Goal: Task Accomplishment & Management: Manage account settings

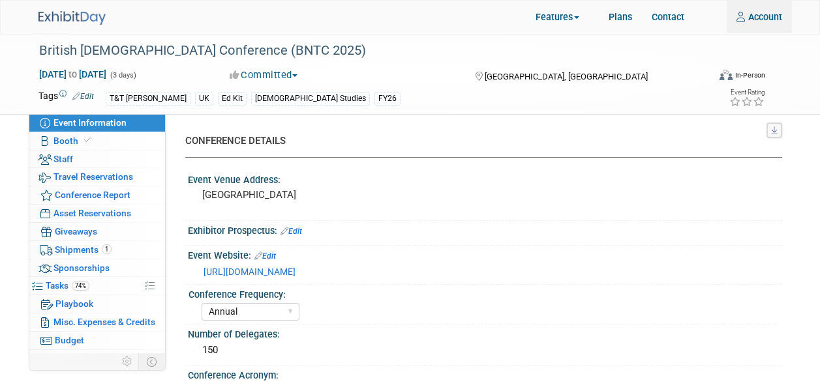
select select "Annual"
select select "Level 3"
select select "Ed Kit"
select select "[DEMOGRAPHIC_DATA] Studies"
select select "T&T [PERSON_NAME]"
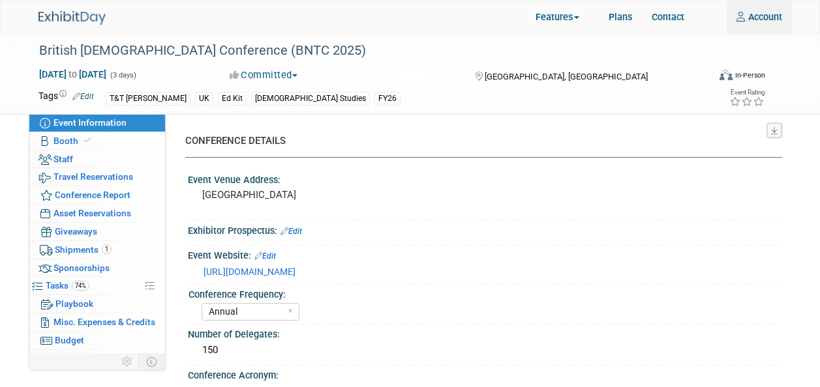
select select "[PERSON_NAME]"
select select "Networking/Commissioning"
type input "Matthew.Hambridge@bloomsbury.com"
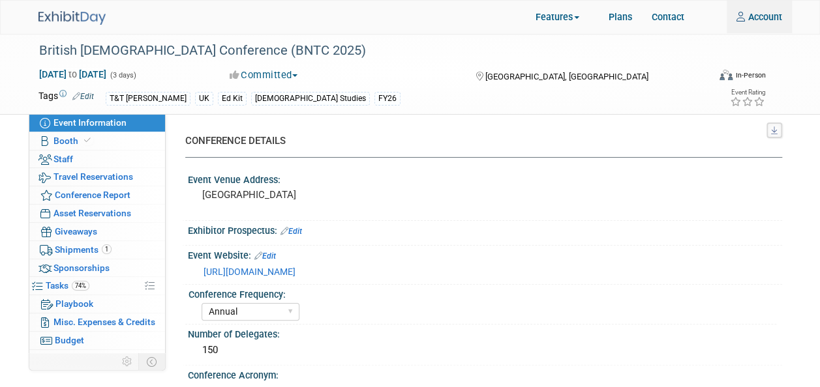
click at [778, 76] on div "British New Testament Conference (BNTC 2025) Sep 1, 2025 to Sep 3, 2025 (3 days…" at bounding box center [410, 74] width 763 height 82
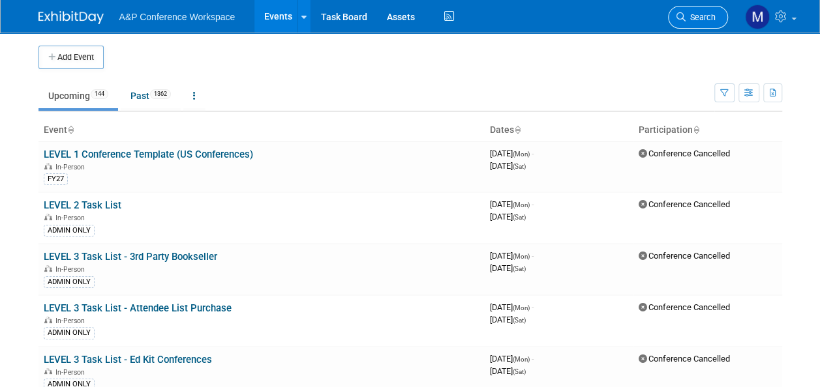
click at [689, 18] on span "Search" at bounding box center [700, 17] width 30 height 10
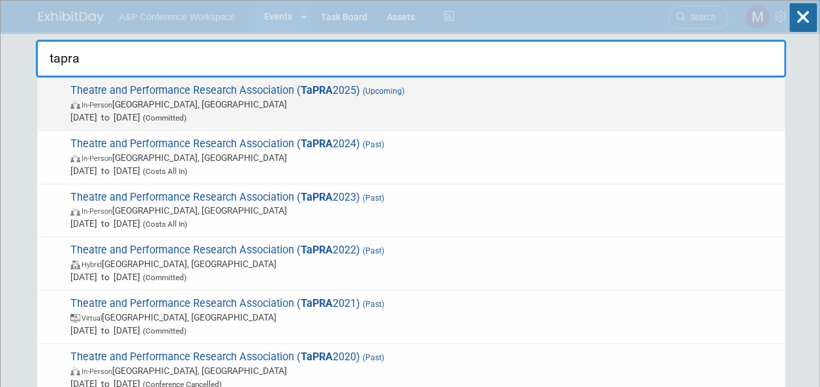
type input "tapra"
click at [236, 91] on span "Theatre and Performance Research Association ( TaPRA 2025) (Upcoming) In-Person…" at bounding box center [423, 104] width 712 height 40
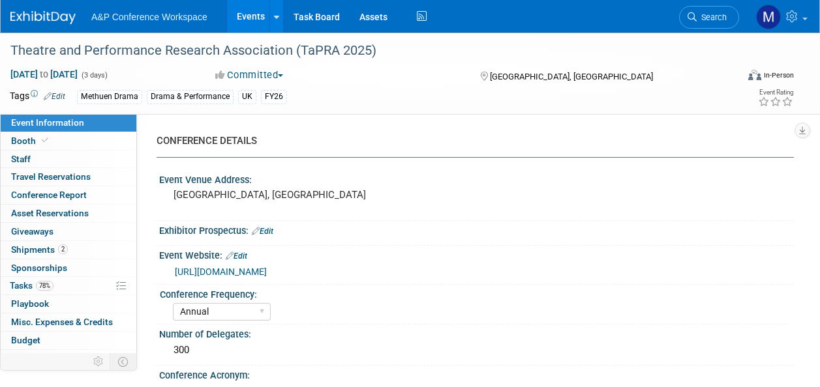
select select "Annual"
select select "Level 2"
select select "In-Person Booth"
select select "Drama & Performance Studies"
select select "Methuen Drama"
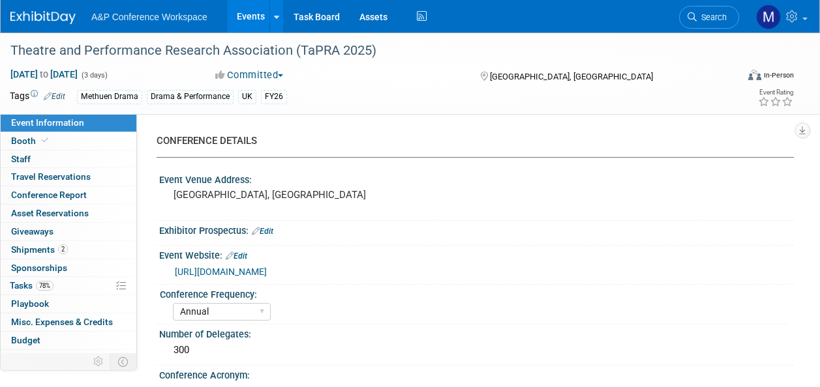
select select "Matt Hambridge"
select select "Vivien Quick"
select select "Jenny Liddiard"
select select "Networking/Commissioning"
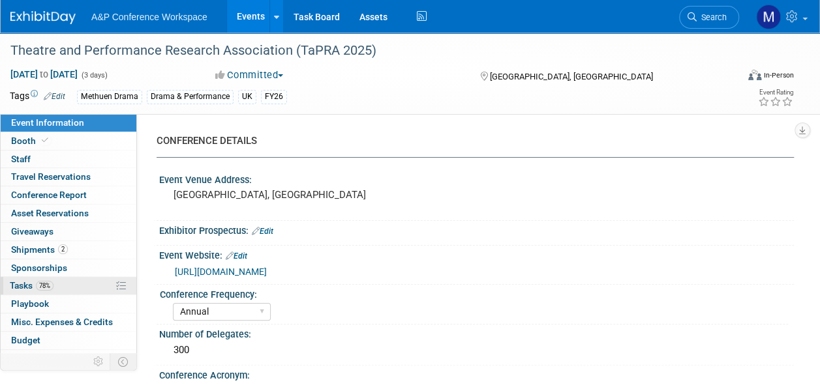
click at [69, 280] on link "78% Tasks 78%" at bounding box center [69, 286] width 136 height 18
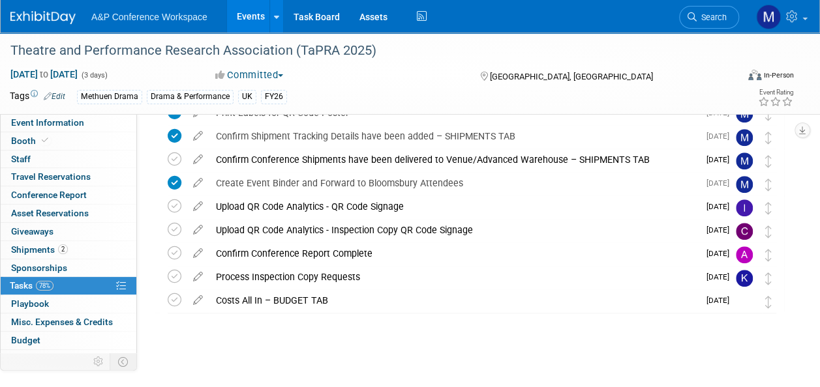
scroll to position [495, 0]
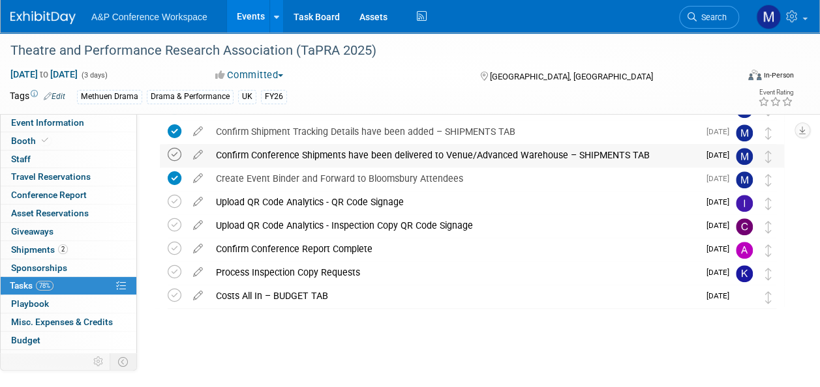
click at [179, 155] on icon at bounding box center [175, 155] width 14 height 14
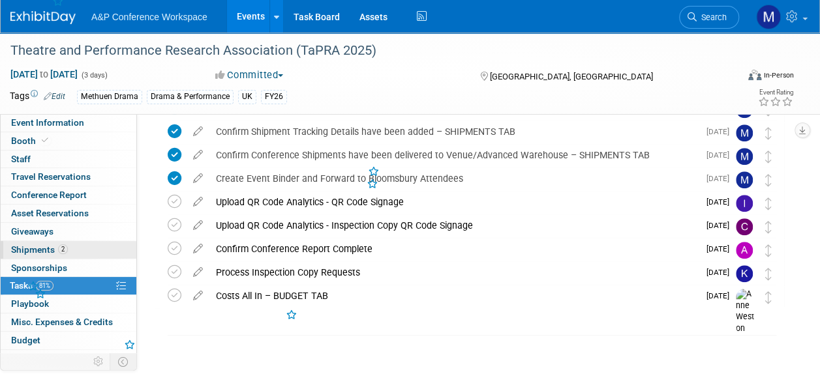
click at [72, 246] on link "2 Shipments 2" at bounding box center [69, 250] width 136 height 18
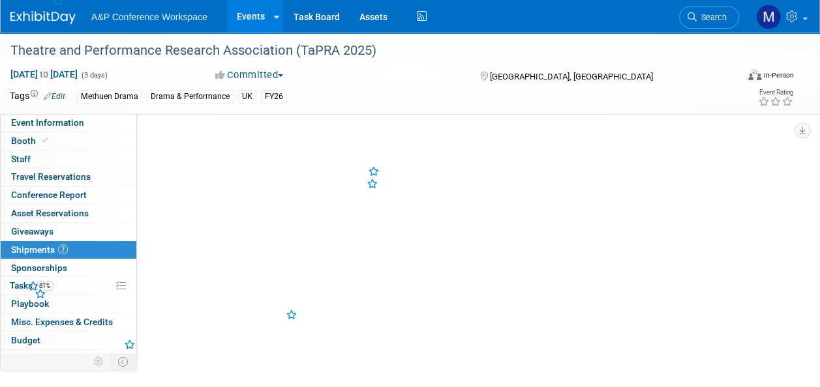
scroll to position [0, 0]
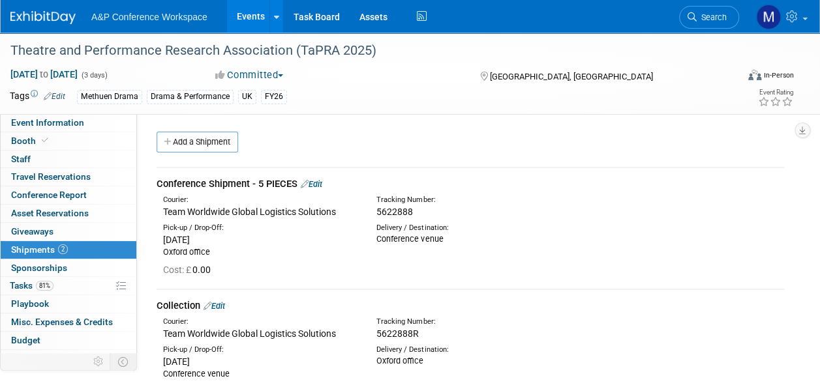
click at [314, 183] on link "Edit" at bounding box center [312, 184] width 22 height 10
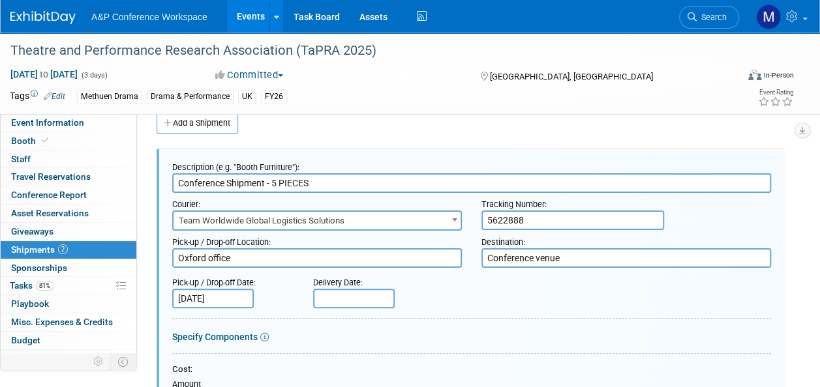
click at [327, 292] on input "text" at bounding box center [354, 299] width 82 height 20
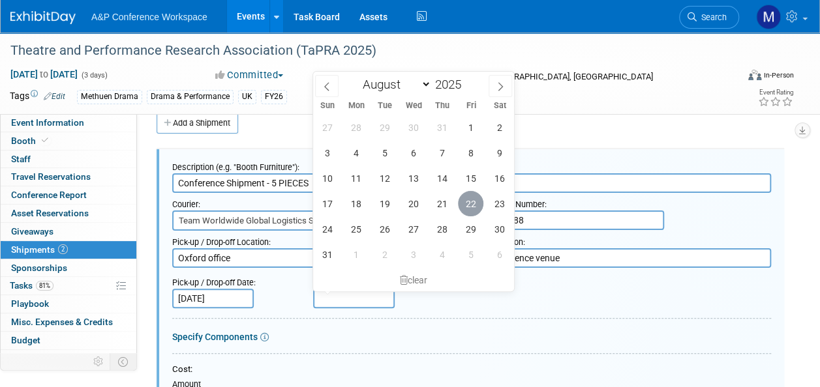
click at [466, 201] on span "22" at bounding box center [470, 203] width 25 height 25
type input "Aug 22, 2025"
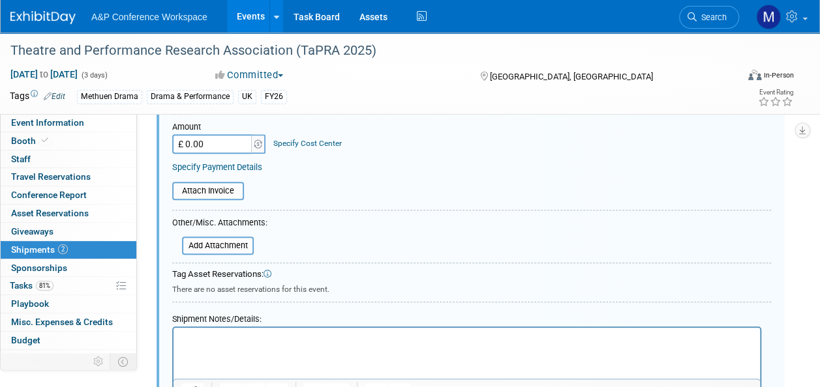
scroll to position [410, 0]
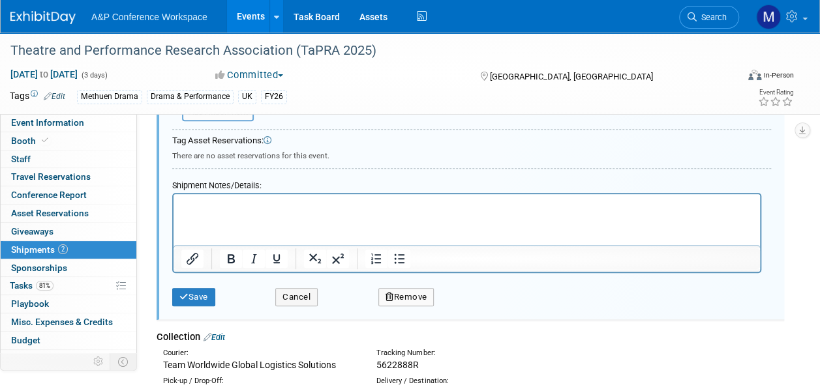
click at [209, 210] on p "Rich Text Area. Press ALT-0 for help." at bounding box center [466, 206] width 571 height 13
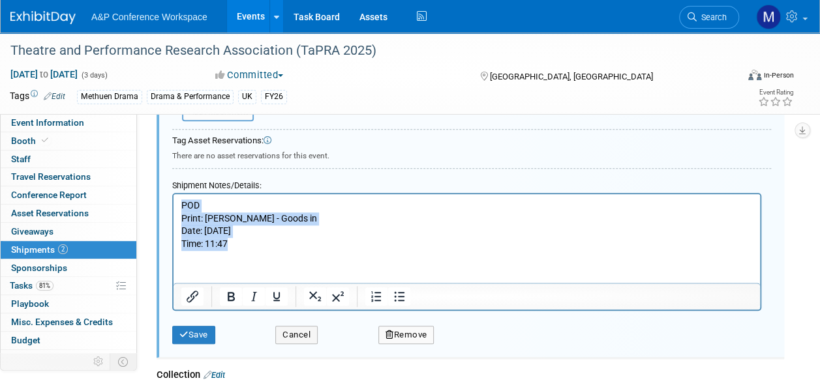
drag, startPoint x: 248, startPoint y: 244, endPoint x: 333, endPoint y: 397, distance: 174.6
click at [173, 204] on html "POD Print: RYAN DUFFY - Goods in Date: 22/08/25 Time: 11:47" at bounding box center [466, 222] width 586 height 56
click at [228, 289] on icon "Bold" at bounding box center [231, 297] width 16 height 16
click at [215, 205] on p "POD" at bounding box center [466, 206] width 571 height 13
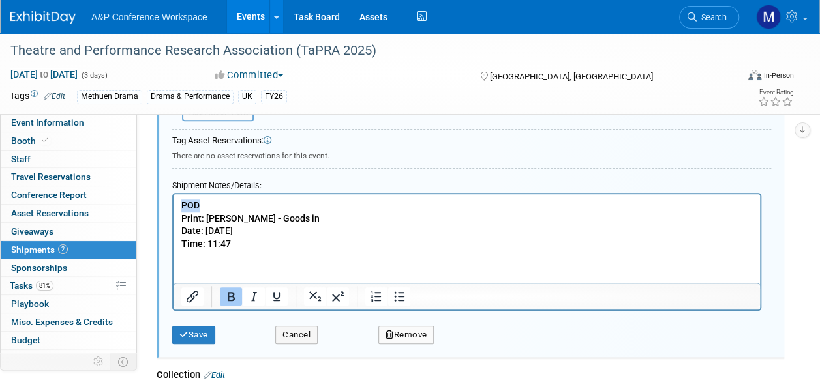
drag, startPoint x: 220, startPoint y: 202, endPoint x: 175, endPoint y: 205, distance: 44.4
click at [175, 205] on html "POD Print: RYAN DUFFY - Goods in Date: 22/08/25 Time: 11:47" at bounding box center [466, 222] width 586 height 56
click at [274, 290] on icon "Underline" at bounding box center [277, 297] width 16 height 16
click at [207, 329] on button "Save" at bounding box center [193, 335] width 43 height 18
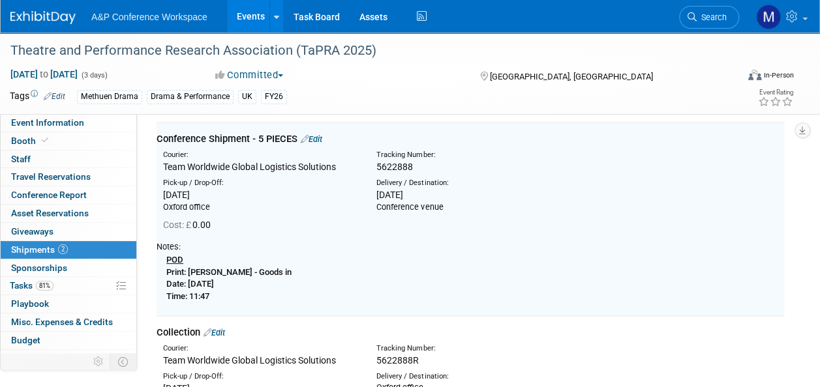
scroll to position [19, 0]
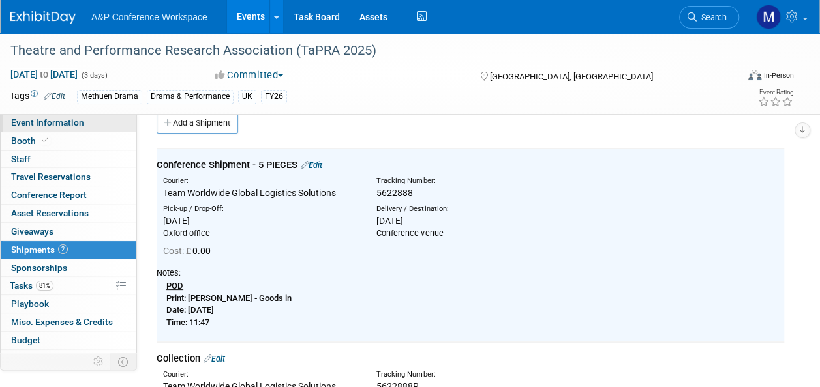
click at [100, 123] on link "Event Information" at bounding box center [69, 123] width 136 height 18
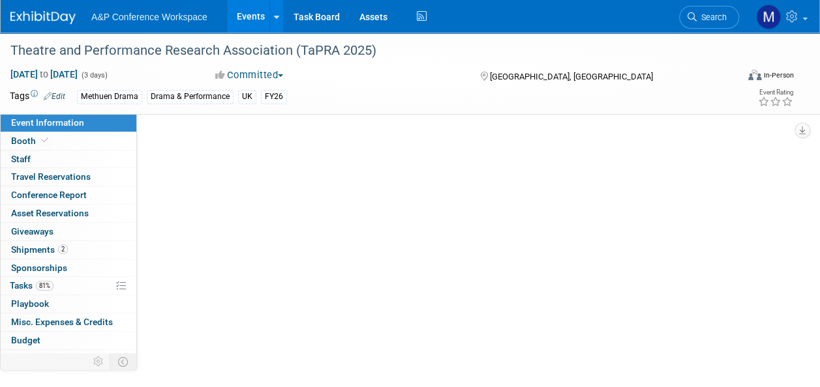
select select "Annual"
select select "Level 2"
select select "In-Person Booth"
select select "Drama & Performance Studies"
select select "Methuen Drama"
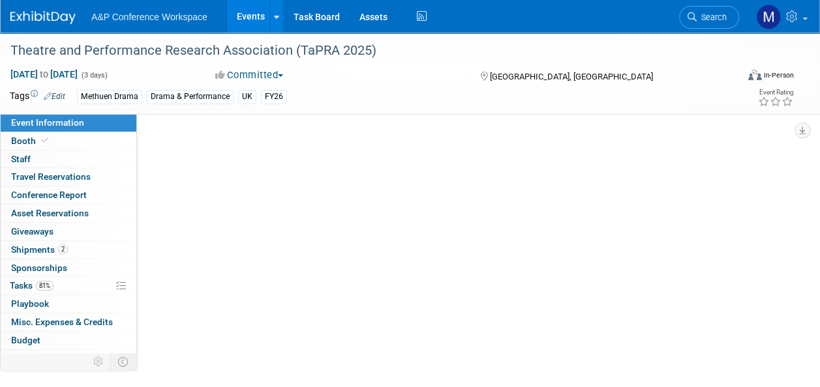
select select "[PERSON_NAME]"
select select "Networking/Commissioning"
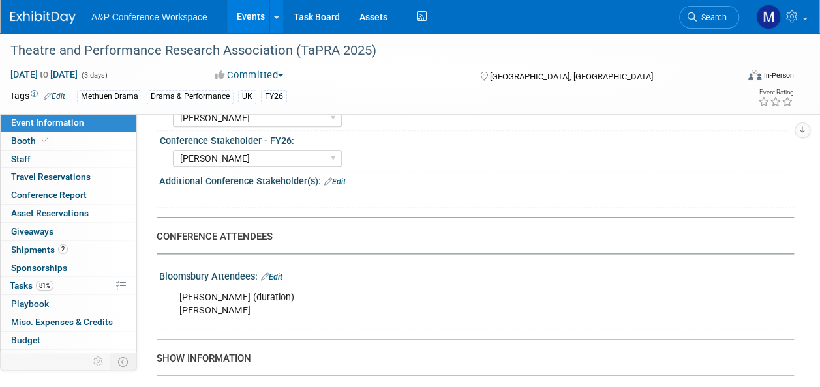
scroll to position [717, 0]
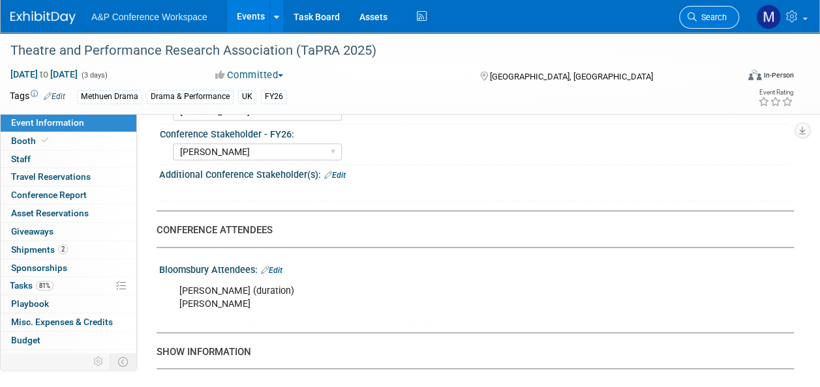
click at [715, 20] on span "Search" at bounding box center [712, 17] width 30 height 10
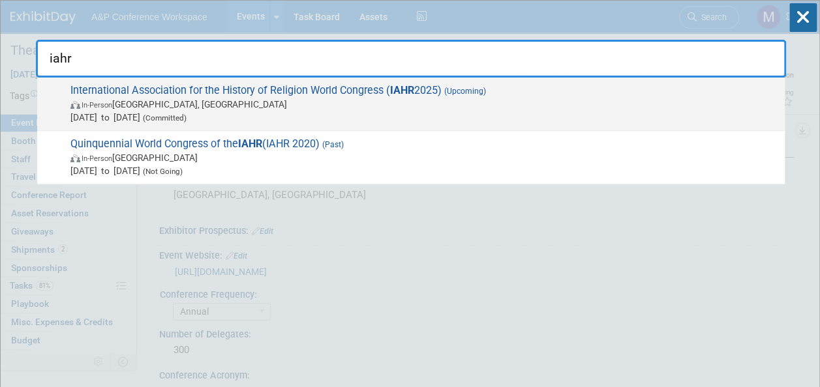
type input "iahr"
click at [409, 89] on strong "IAHR" at bounding box center [402, 90] width 24 height 12
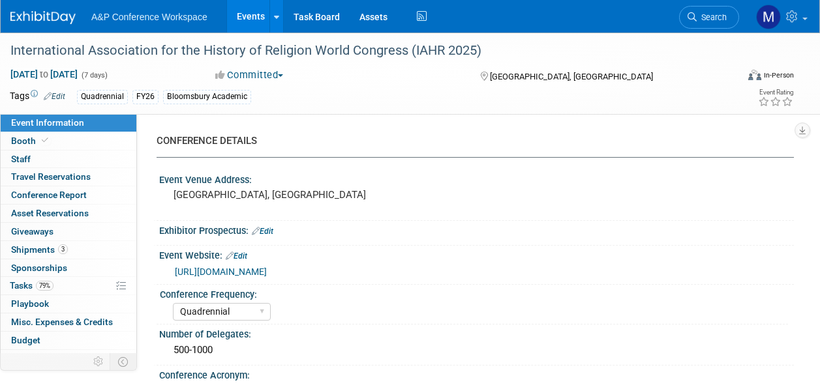
select select "Quadrennial"
select select "Level 2"
select select "In-Person Booth"
select select "Religious Studies"
select select "Bloomsbury Academic"
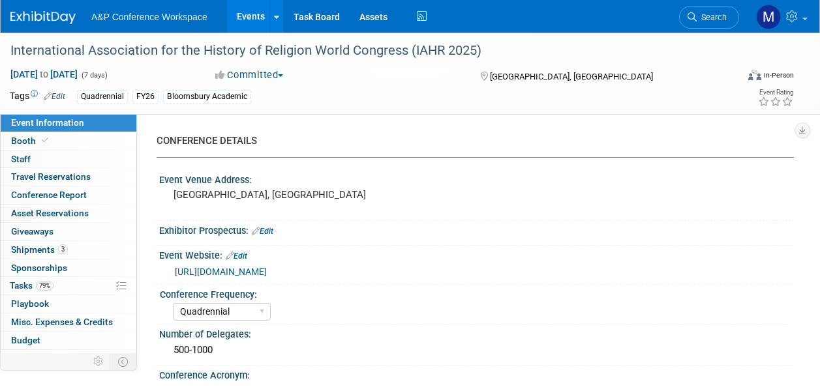
select select "Matt Hambridge"
select select "[PERSON_NAME]"
select select "Networking/Commissioning"
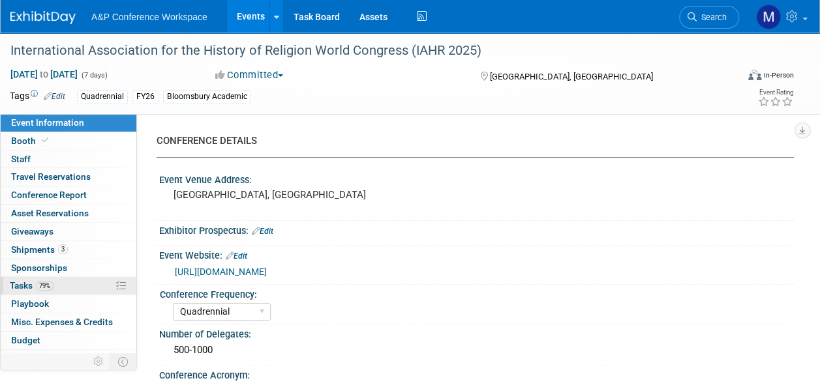
click at [66, 279] on link "79% Tasks 79%" at bounding box center [69, 286] width 136 height 18
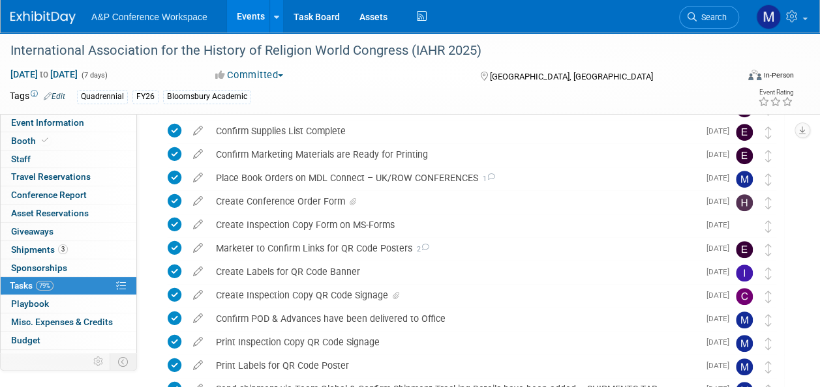
scroll to position [457, 0]
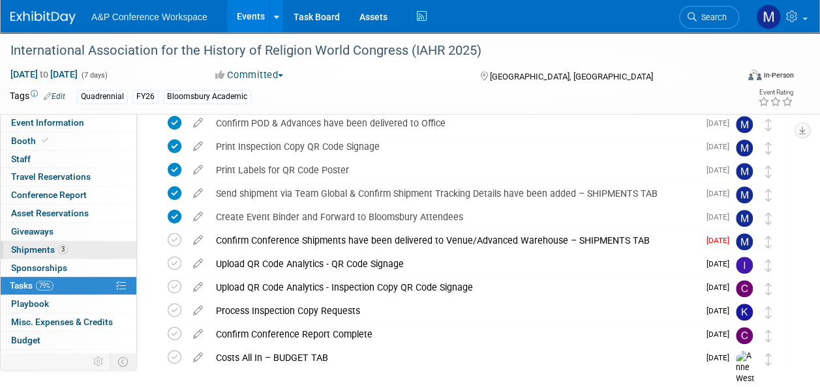
click at [71, 245] on link "3 Shipments 3" at bounding box center [69, 250] width 136 height 18
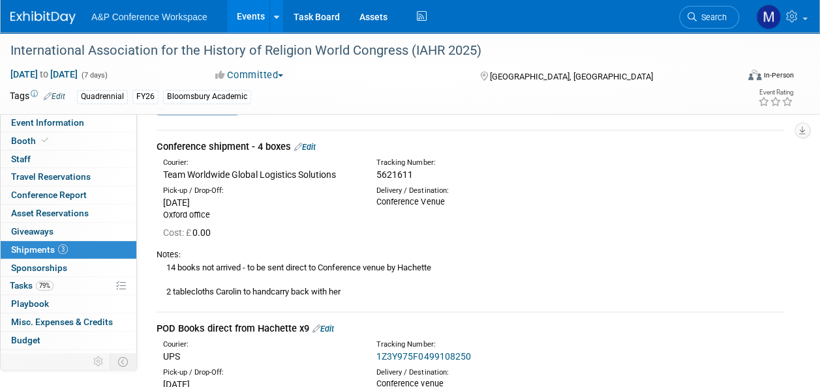
scroll to position [65, 0]
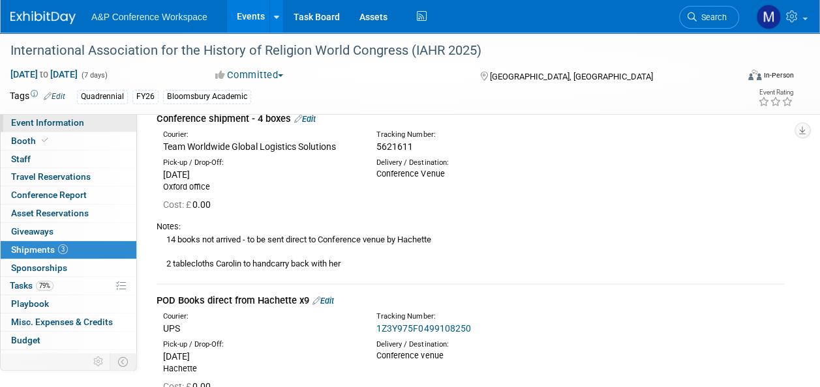
click at [82, 118] on link "Event Information" at bounding box center [69, 123] width 136 height 18
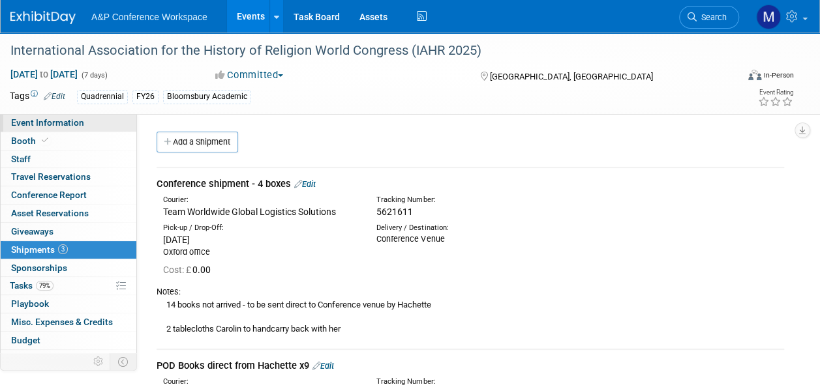
select select "Quadrennial"
select select "Level 2"
select select "In-Person Booth"
select select "Religious Studies"
select select "Bloomsbury Academic"
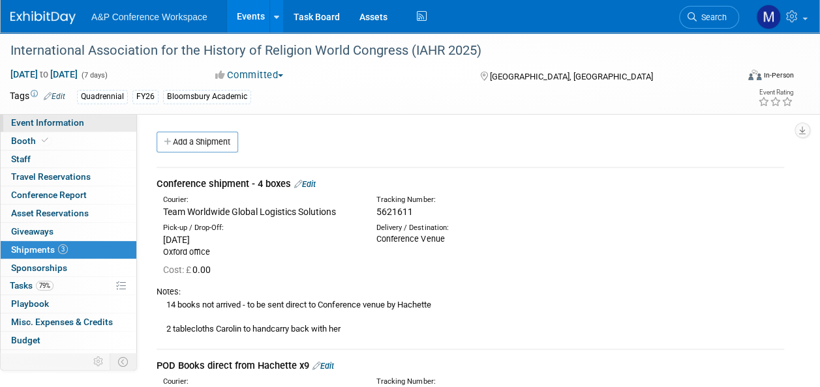
select select "[PERSON_NAME]"
select select "Networking/Commissioning"
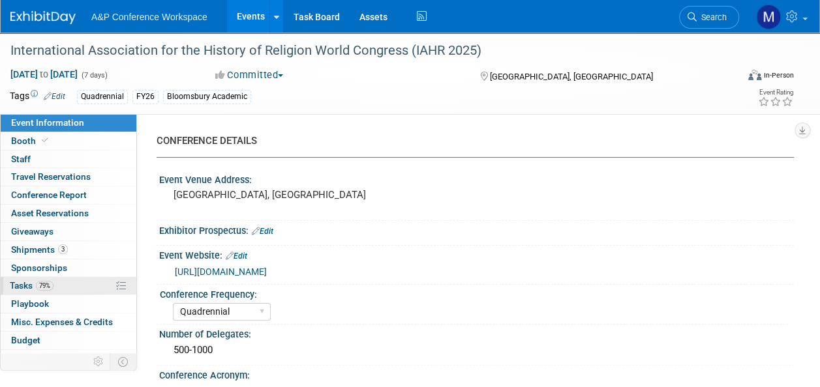
click at [61, 283] on link "79% Tasks 79%" at bounding box center [69, 286] width 136 height 18
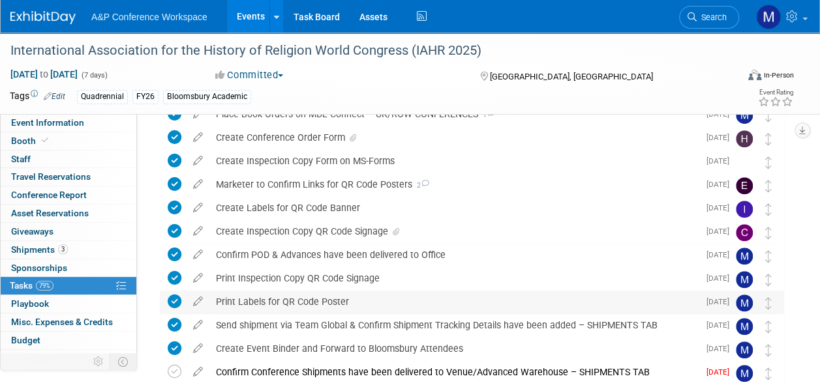
scroll to position [326, 0]
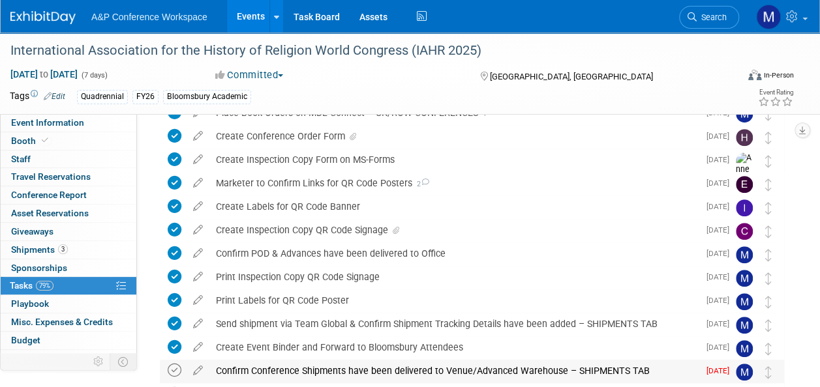
click at [168, 368] on icon at bounding box center [175, 371] width 14 height 14
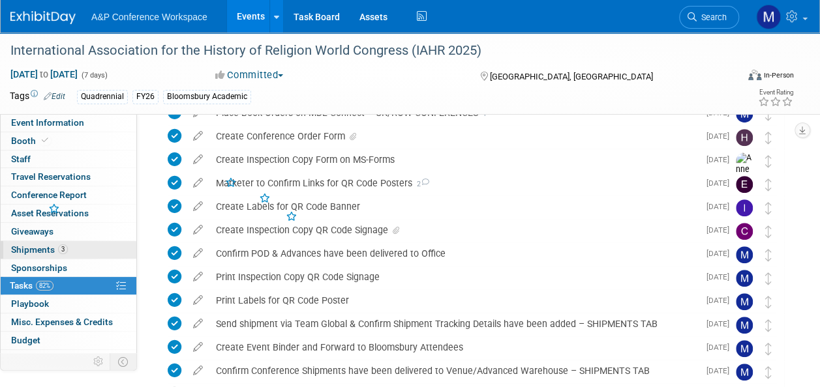
click at [83, 248] on link "3 Shipments 3" at bounding box center [69, 250] width 136 height 18
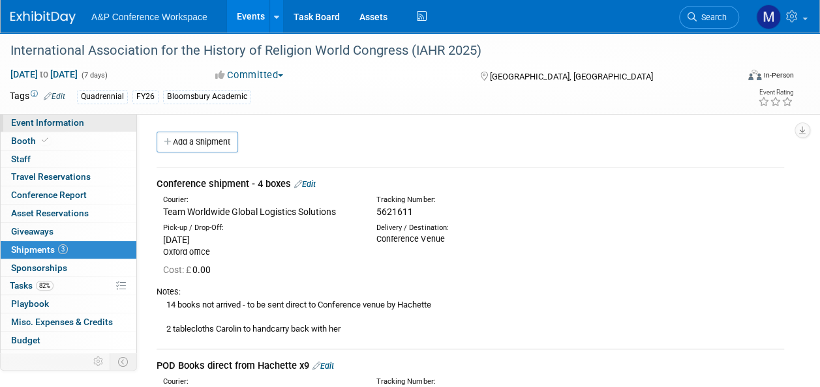
click at [82, 128] on link "Event Information" at bounding box center [69, 123] width 136 height 18
select select "Quadrennial"
select select "Level 2"
select select "In-Person Booth"
select select "Religious Studies"
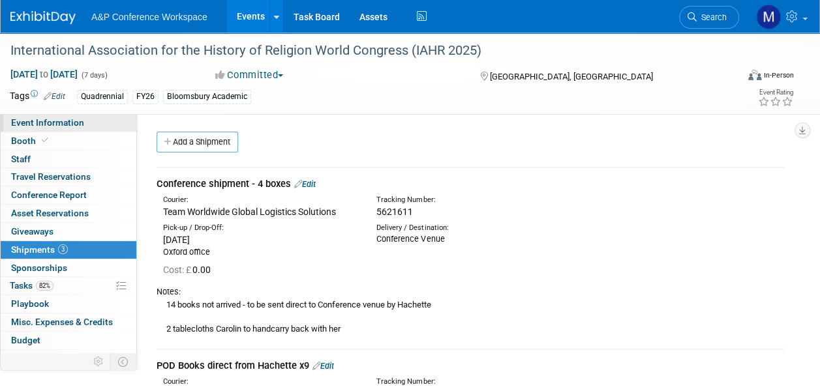
select select "Bloomsbury Academic"
select select "[PERSON_NAME]"
select select "Networking/Commissioning"
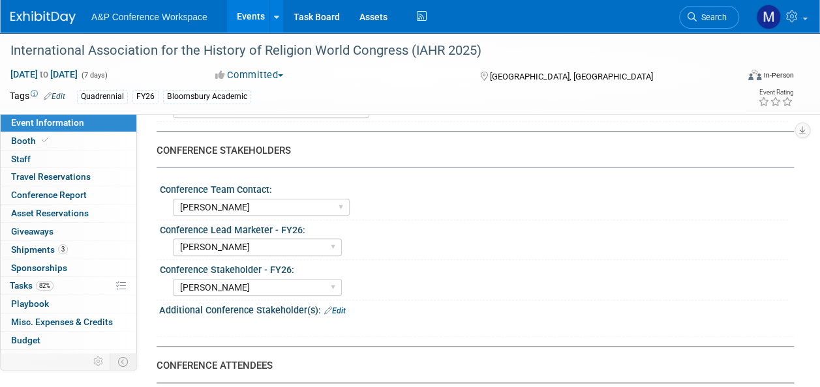
scroll to position [587, 0]
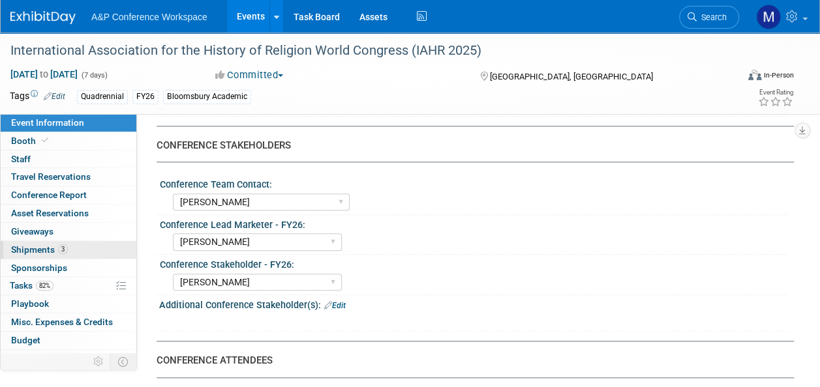
click at [43, 245] on span "Shipments 3" at bounding box center [39, 250] width 57 height 10
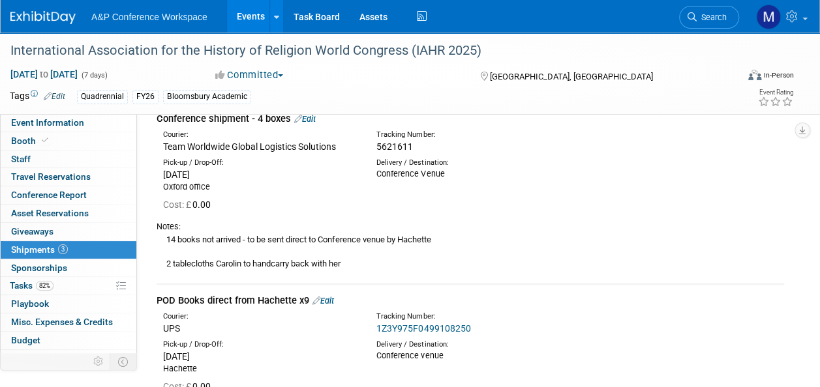
scroll to position [0, 0]
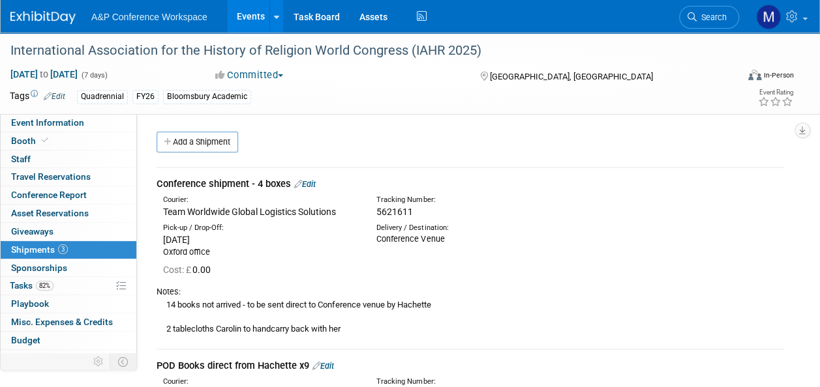
click at [316, 183] on link "Edit" at bounding box center [305, 184] width 22 height 10
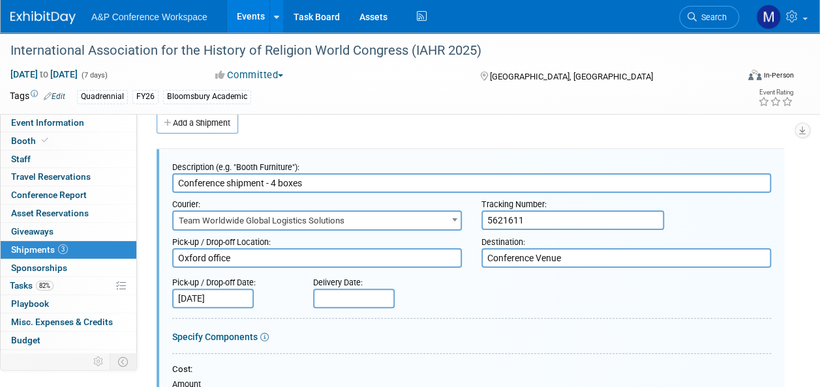
click at [358, 297] on input "text" at bounding box center [354, 299] width 82 height 20
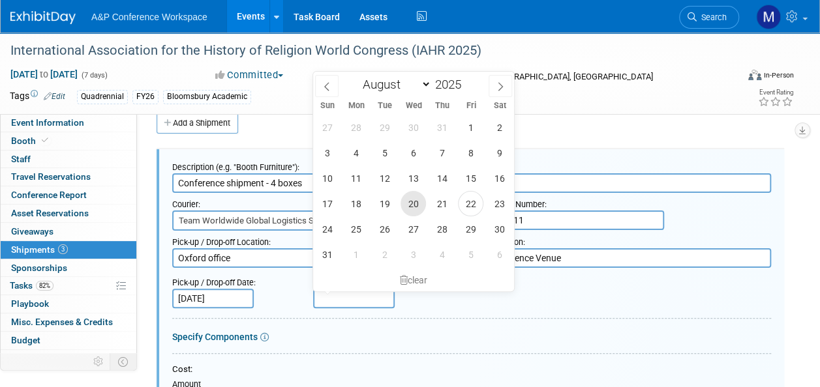
click at [421, 207] on span "20" at bounding box center [412, 203] width 25 height 25
type input "Aug 20, 2025"
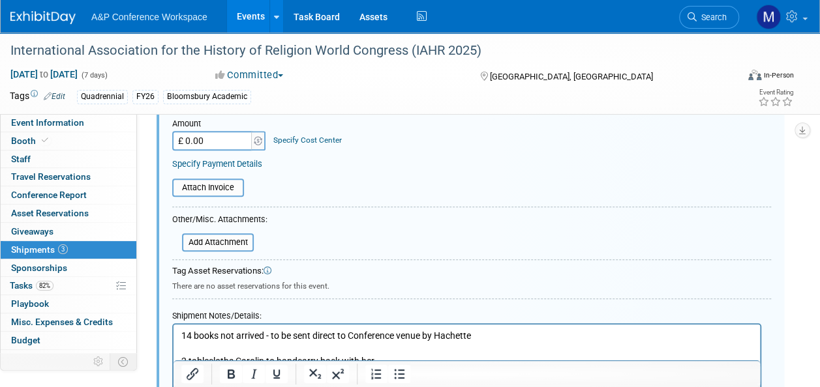
scroll to position [345, 0]
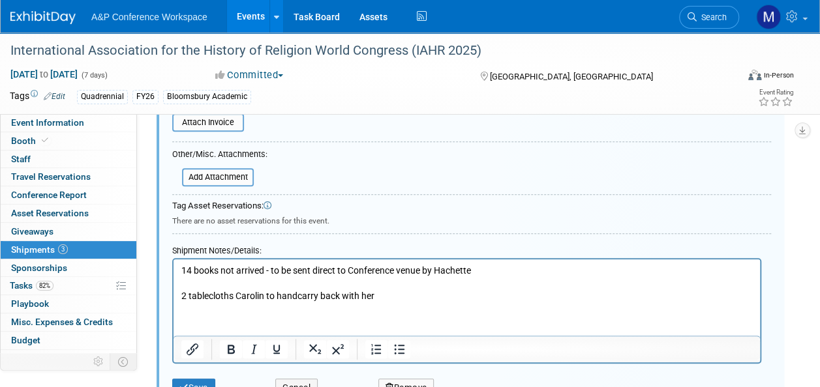
click at [387, 297] on p "14 books not arrived - to be sent direct to Conference venue by Hachette 2 tabl…" at bounding box center [466, 284] width 571 height 38
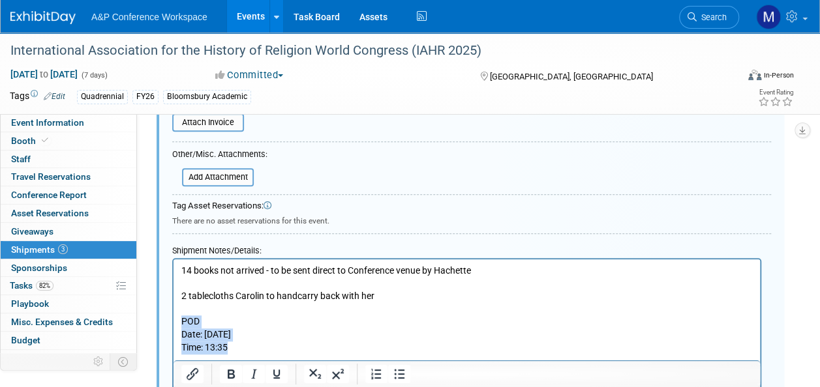
drag, startPoint x: 239, startPoint y: 350, endPoint x: 173, endPoint y: 322, distance: 70.7
click at [173, 322] on html "14 books not arrived - to be sent direct to Conference venue by Hachette 2 tabl…" at bounding box center [466, 307] width 586 height 95
click at [228, 376] on icon "Bold" at bounding box center [231, 374] width 7 height 9
click at [263, 347] on p "Date: 20/08/25 Time: 13:35" at bounding box center [466, 341] width 571 height 25
drag, startPoint x: 205, startPoint y: 320, endPoint x: 183, endPoint y: 320, distance: 22.8
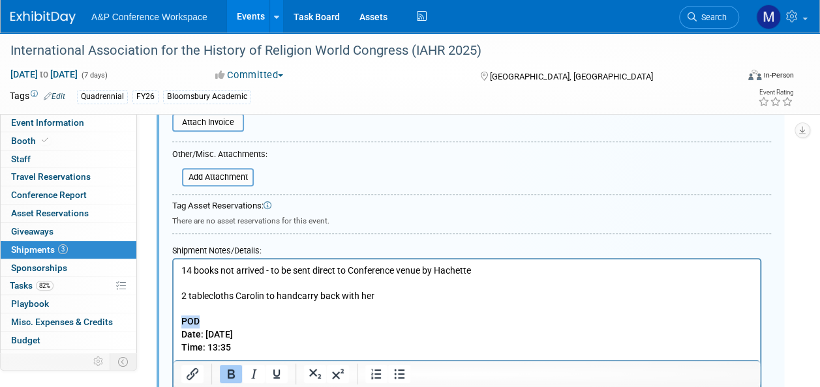
click at [183, 320] on p "POD" at bounding box center [466, 322] width 571 height 13
click at [273, 373] on icon "Underline" at bounding box center [276, 374] width 7 height 9
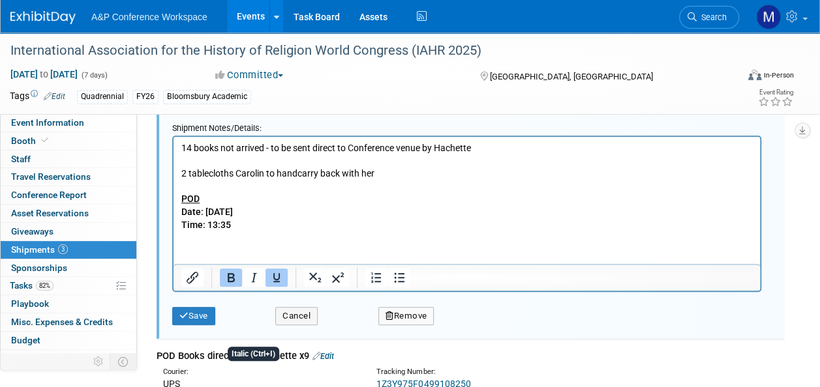
scroll to position [475, 0]
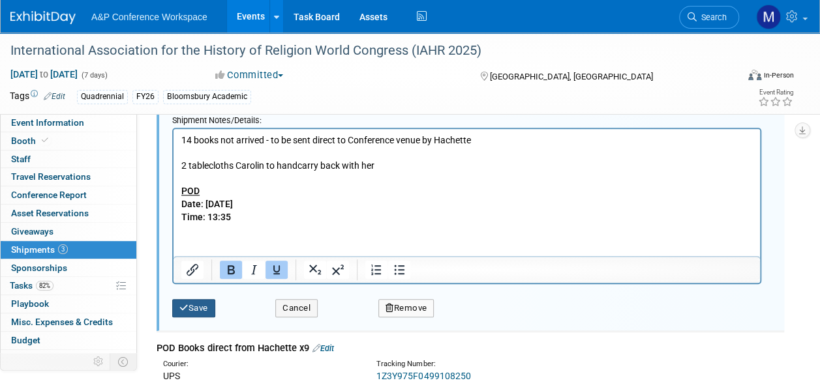
click at [198, 303] on button "Save" at bounding box center [193, 308] width 43 height 18
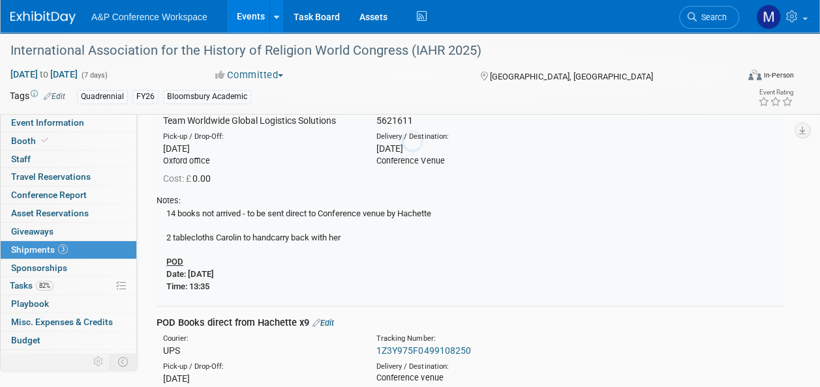
scroll to position [19, 0]
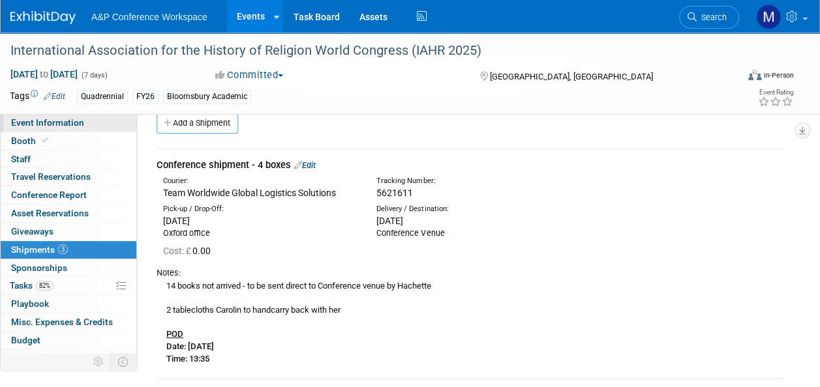
click at [85, 124] on link "Event Information" at bounding box center [69, 123] width 136 height 18
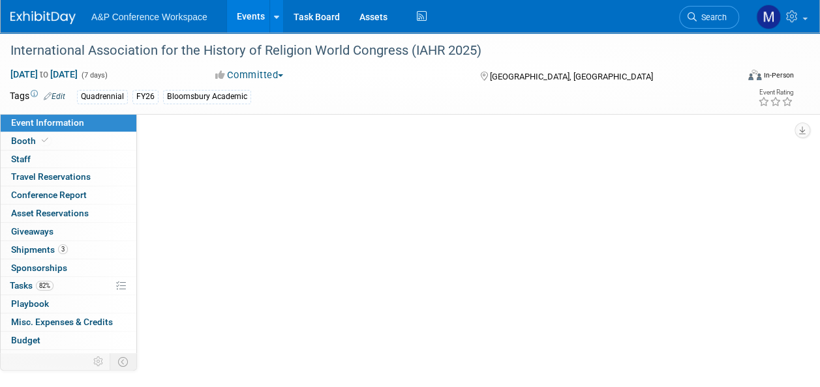
select select "Quadrennial"
select select "Level 2"
select select "In-Person Booth"
select select "Religious Studies"
select select "Bloomsbury Academic"
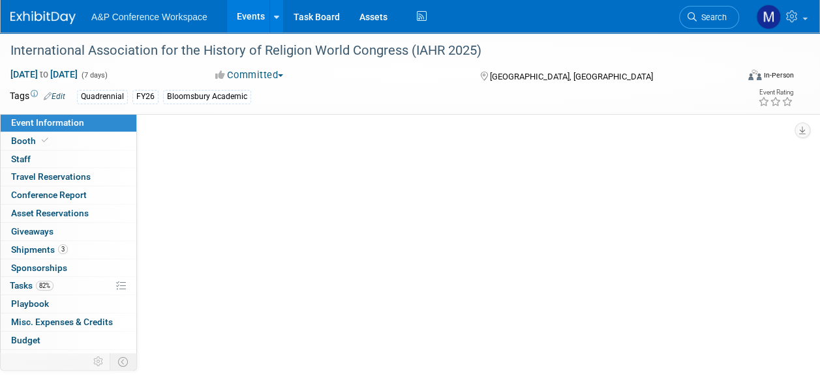
select select "[PERSON_NAME]"
select select "Networking/Commissioning"
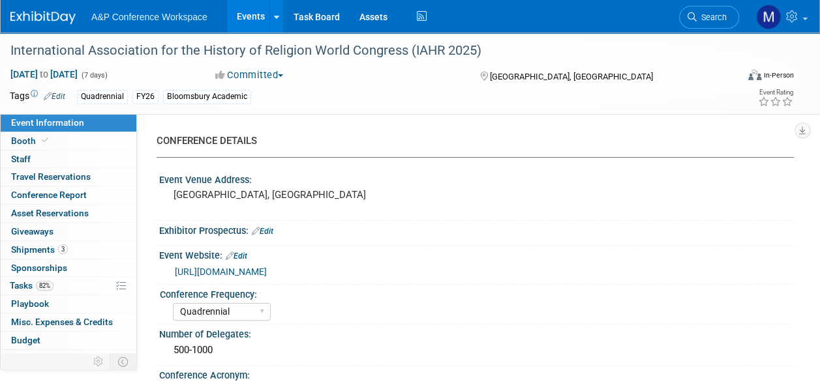
click at [712, 25] on link "Search" at bounding box center [709, 17] width 60 height 23
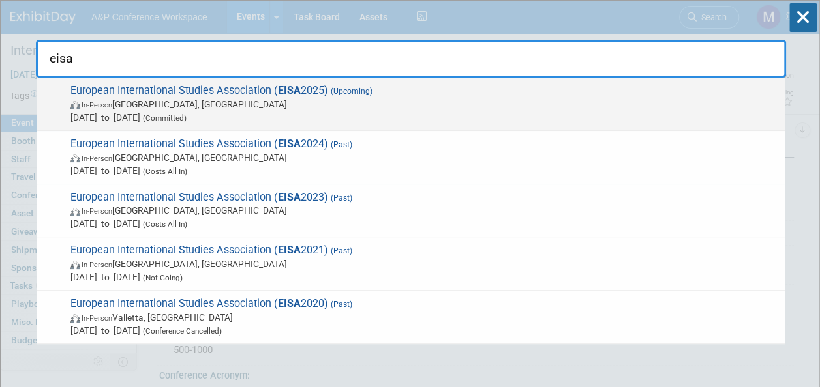
type input "eisa"
click at [308, 91] on span "European International Studies Association ( EISA 2025) (Upcoming) In-Person Bo…" at bounding box center [423, 104] width 712 height 40
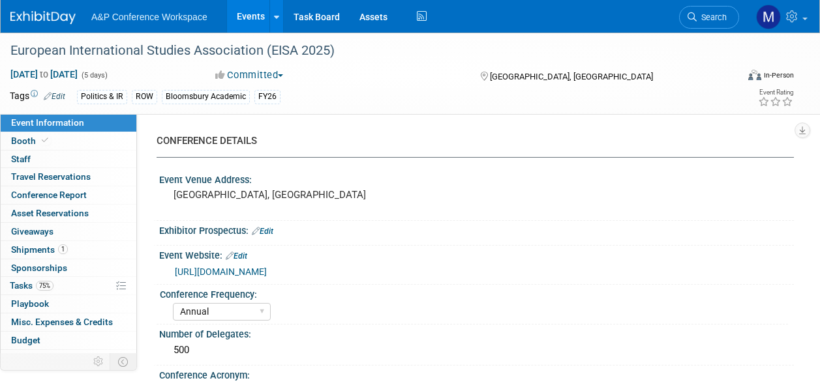
select select "Annual"
select select "Level 2"
select select "In-Person Booth"
select select "Politics & International Relations"
select select "Bloomsbury Academic"
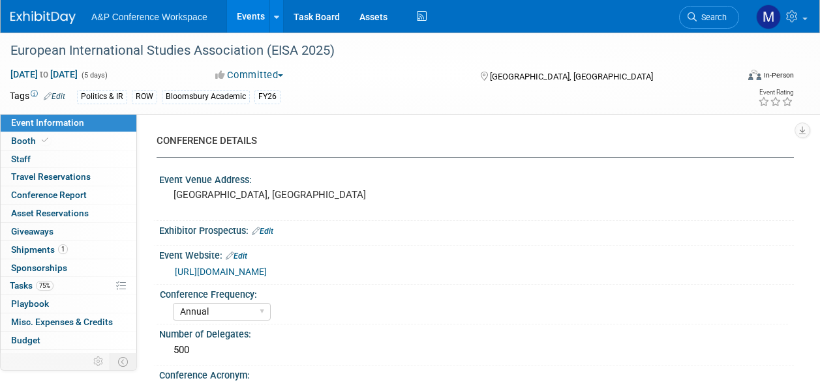
select select "[PERSON_NAME]"
select select "Brand/Subject Presence​"
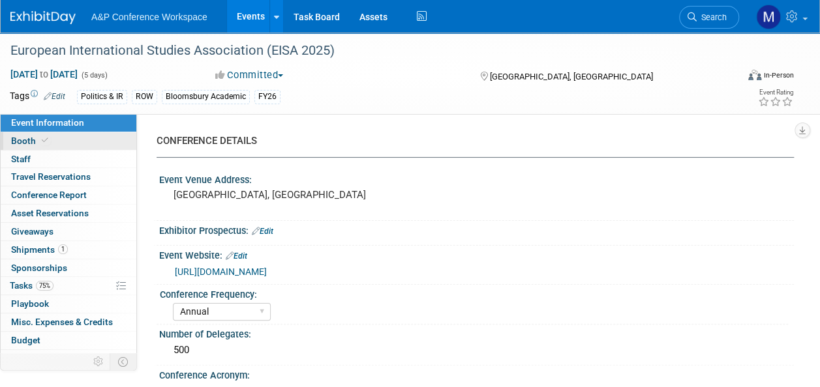
click at [78, 143] on link "Booth" at bounding box center [69, 141] width 136 height 18
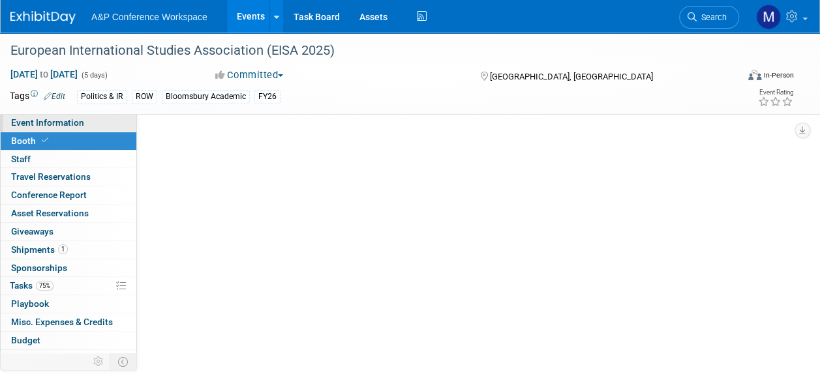
select select "COBA"
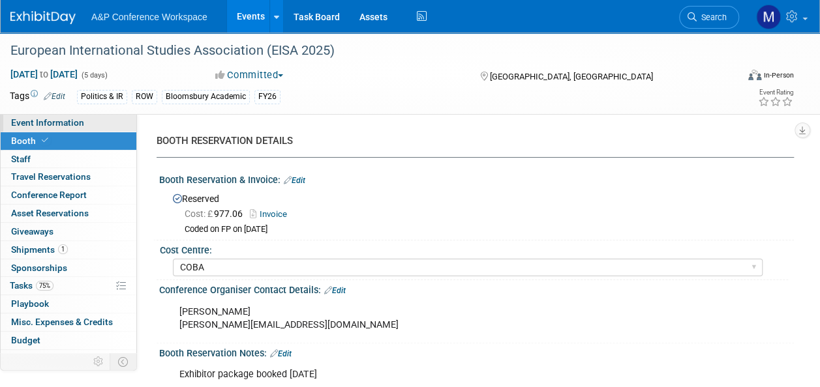
click at [81, 125] on span "Event Information" at bounding box center [47, 122] width 73 height 10
select select "Annual"
select select "Level 2"
select select "In-Person Booth"
select select "Politics & International Relations"
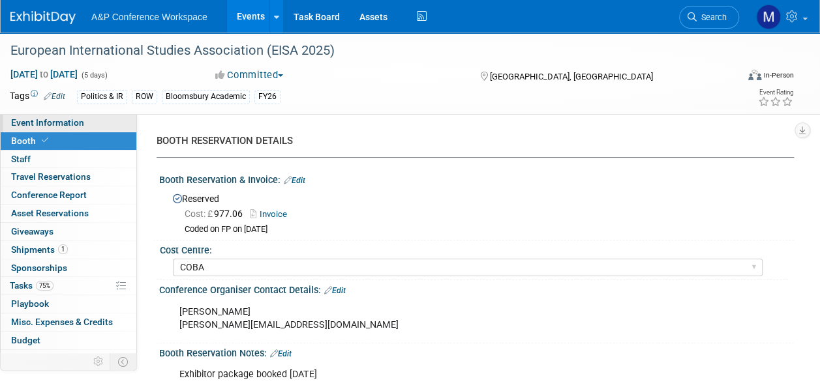
select select "Bloomsbury Academic"
select select "[PERSON_NAME]"
select select "Brand/Subject Presence​"
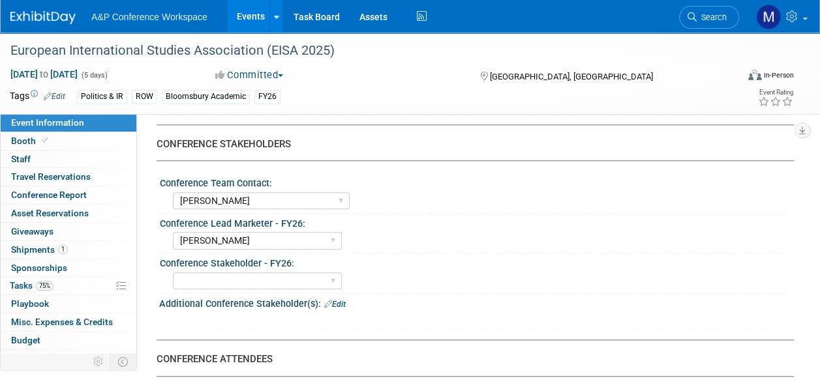
scroll to position [652, 0]
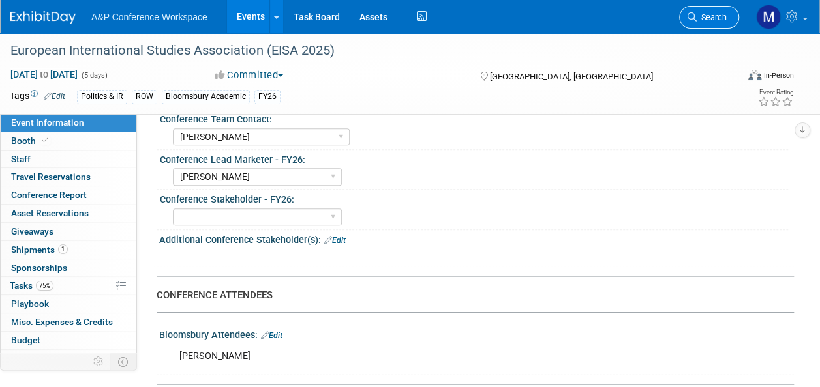
click at [704, 22] on link "Search" at bounding box center [709, 17] width 60 height 23
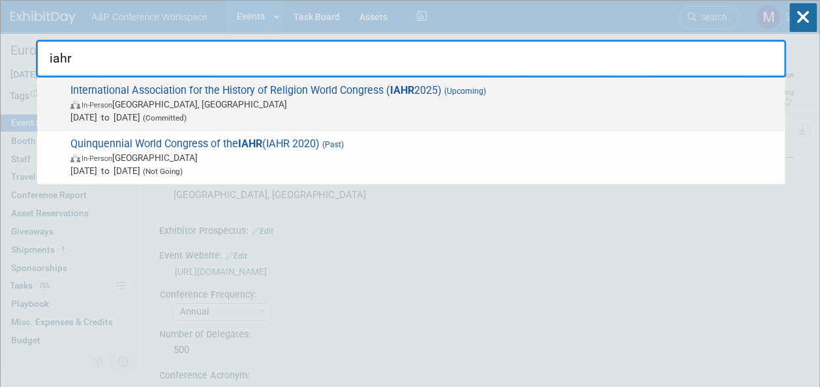
type input "iahr"
click at [382, 93] on span "International Association for the History of Religion World Congress ( IAHR 202…" at bounding box center [423, 104] width 712 height 40
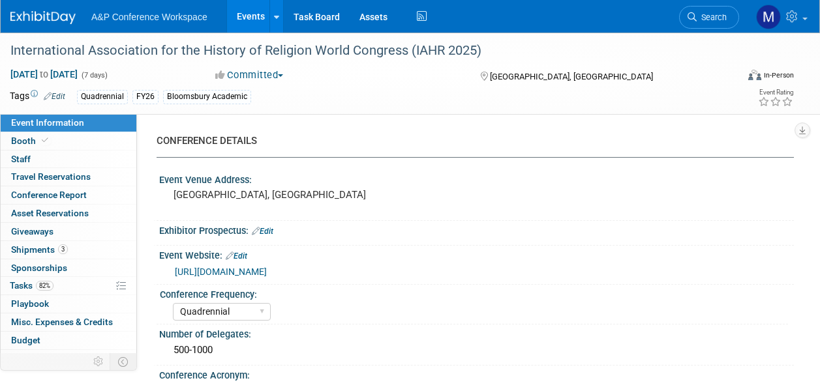
select select "Quadrennial"
select select "Level 2"
select select "In-Person Booth"
select select "Religious Studies"
select select "Bloomsbury Academic"
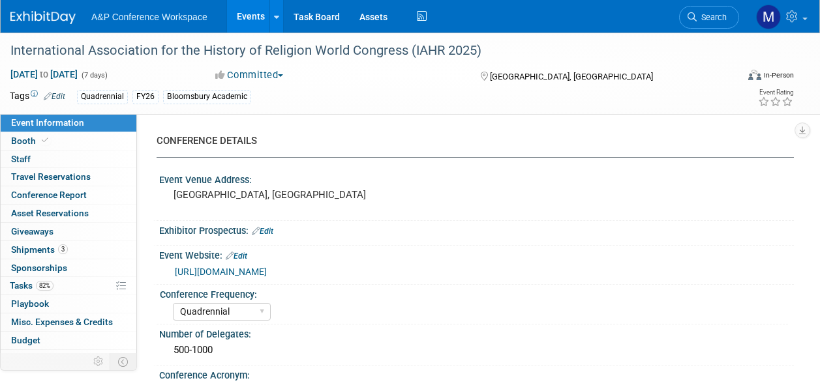
select select "[PERSON_NAME]"
select select "Networking/Commissioning"
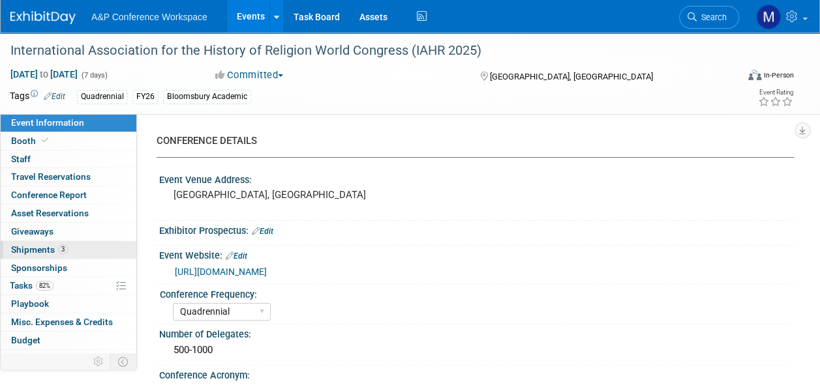
click at [70, 252] on link "3 Shipments 3" at bounding box center [69, 250] width 136 height 18
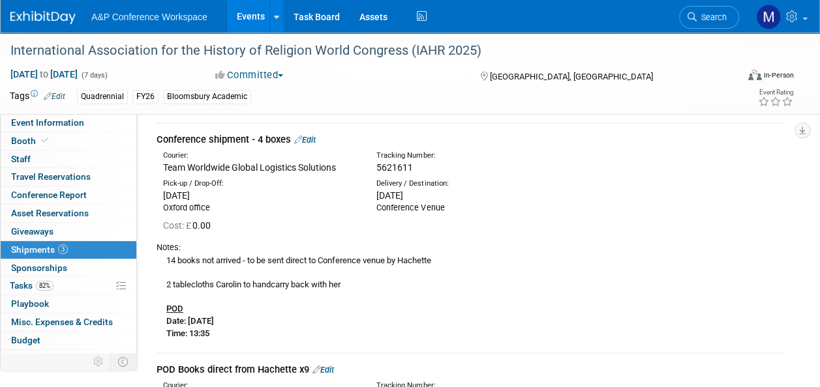
scroll to position [65, 0]
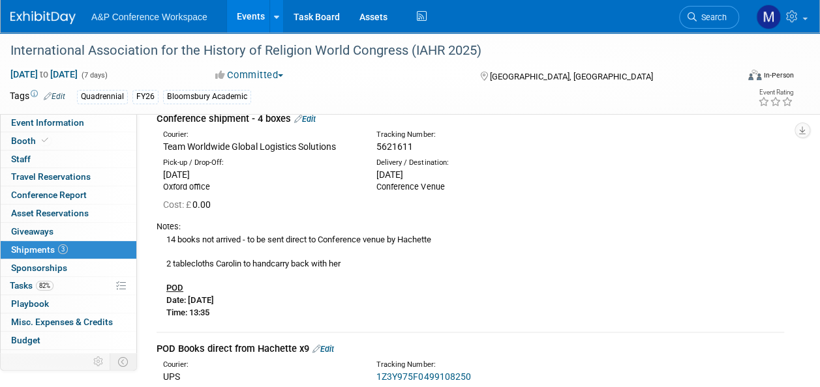
click at [316, 119] on link "Edit" at bounding box center [305, 119] width 22 height 10
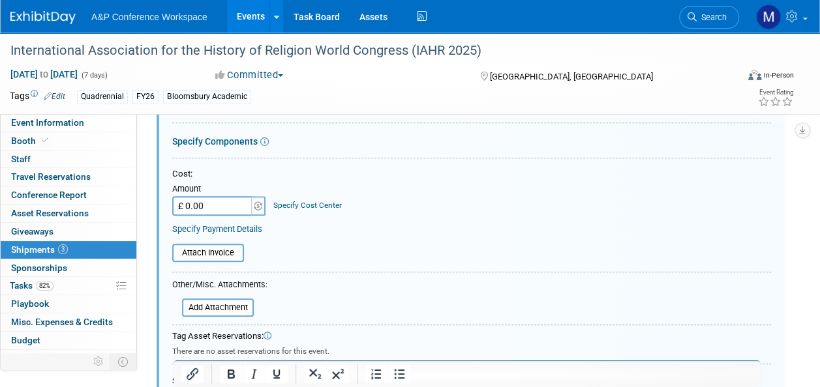
scroll to position [345, 0]
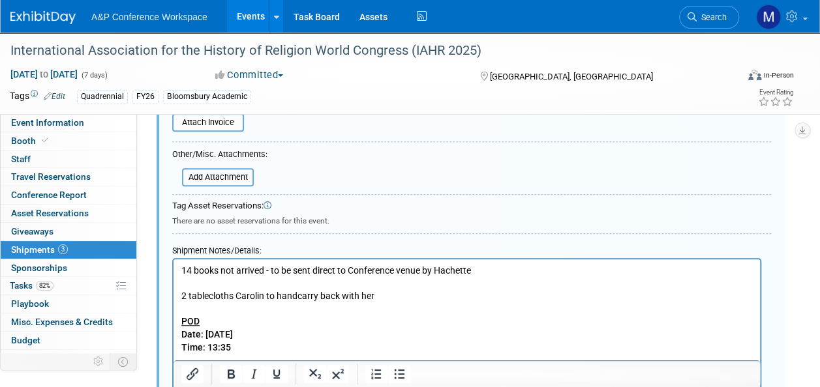
click at [244, 345] on p "14 books not arrived - to be sent direct to Conference venue by Hachette 2 tabl…" at bounding box center [466, 309] width 571 height 89
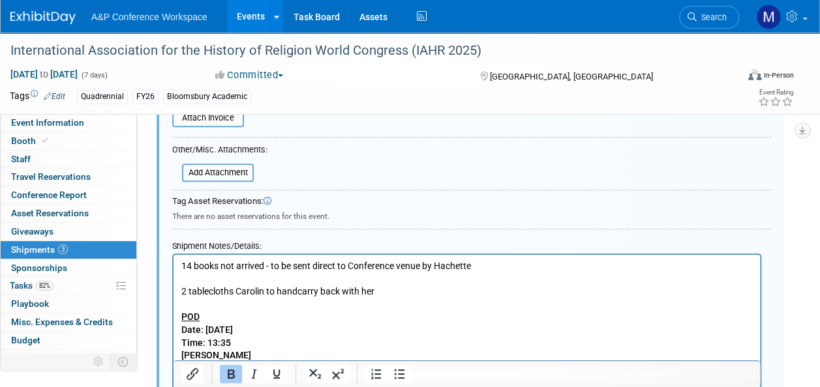
click at [182, 355] on b "Anna Olszowy" at bounding box center [216, 355] width 70 height 10
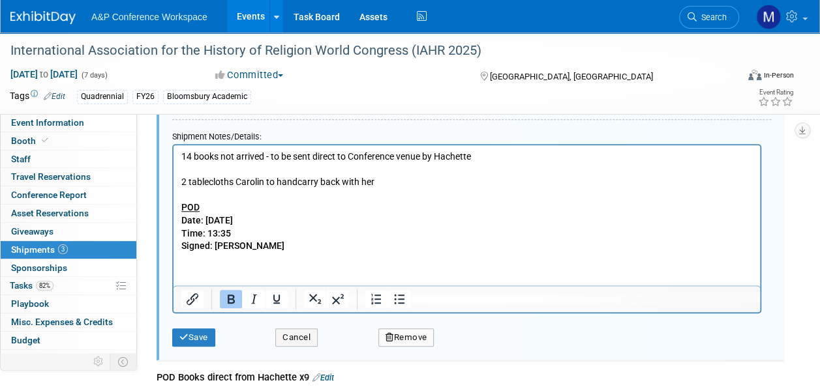
scroll to position [480, 0]
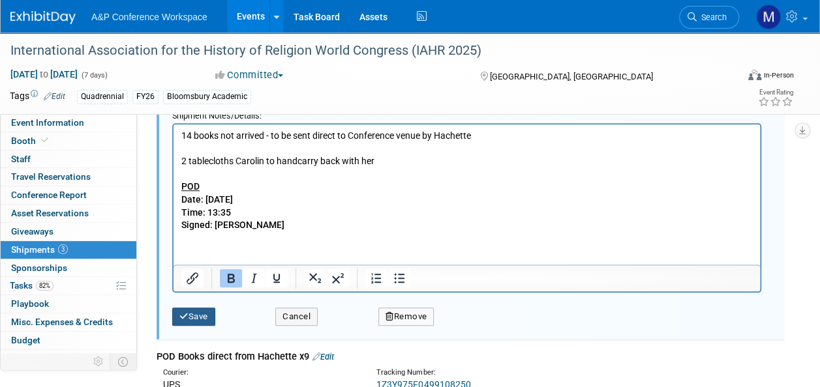
click at [202, 318] on button "Save" at bounding box center [193, 317] width 43 height 18
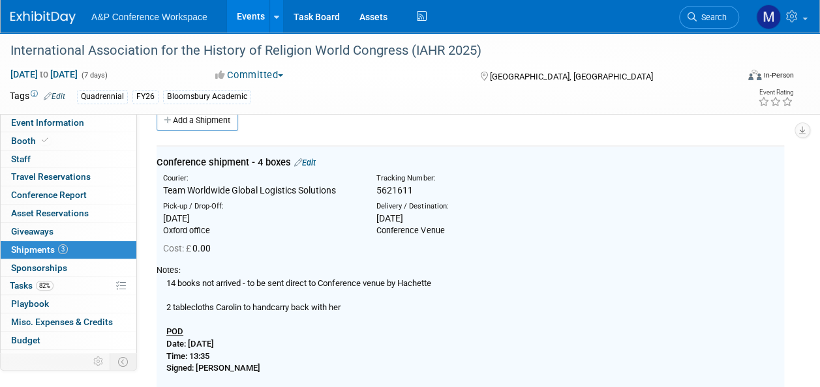
scroll to position [19, 0]
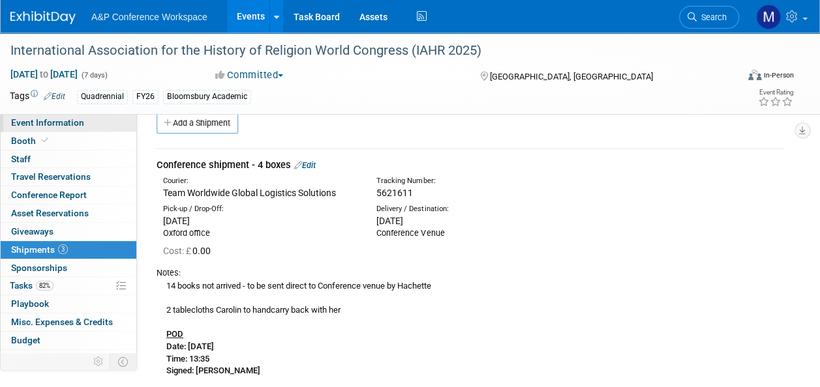
click at [107, 123] on link "Event Information" at bounding box center [69, 123] width 136 height 18
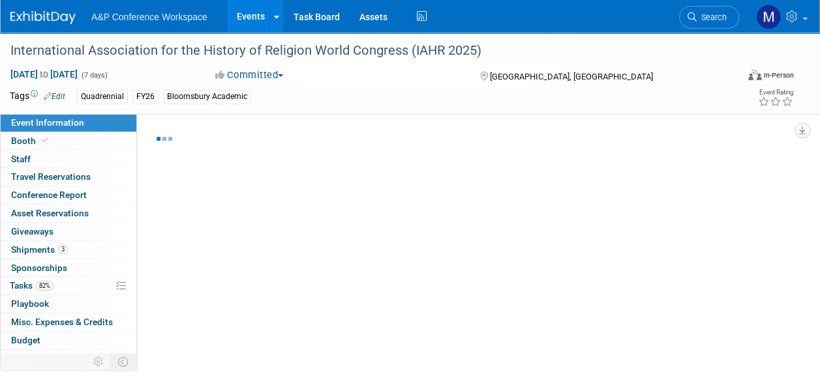
select select "Quadrennial"
select select "Level 2"
select select "In-Person Booth"
select select "Religious Studies"
select select "Bloomsbury Academic"
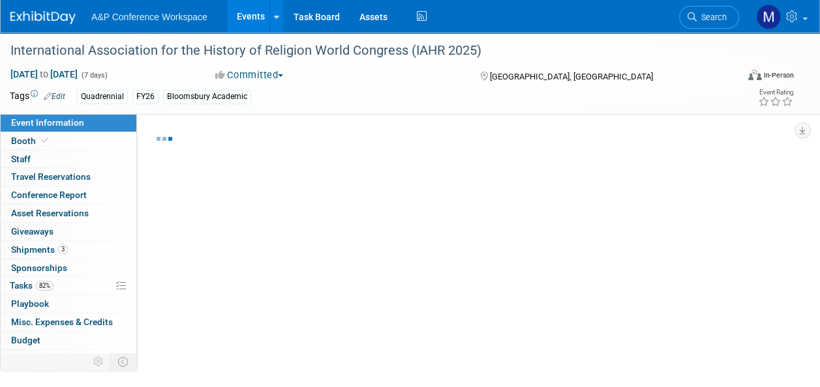
select select "[PERSON_NAME]"
select select "Networking/Commissioning"
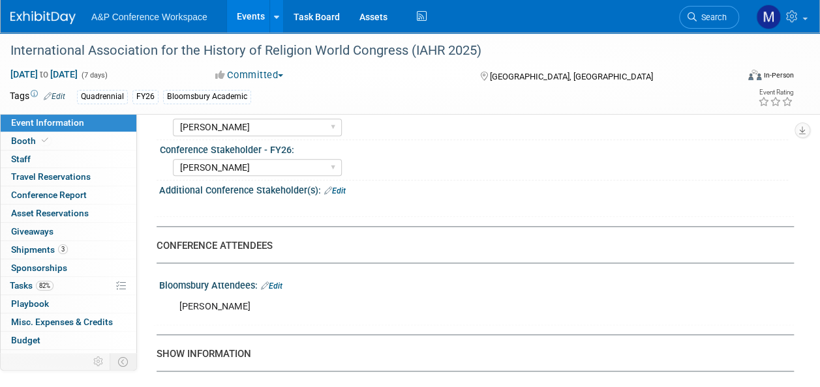
scroll to position [783, 0]
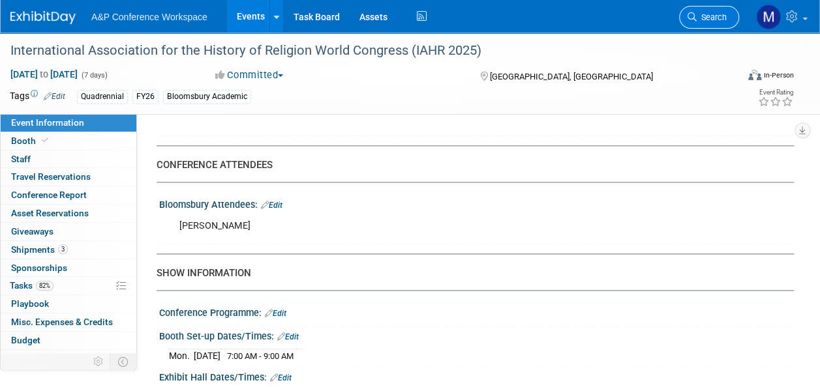
click at [692, 18] on icon at bounding box center [691, 16] width 9 height 9
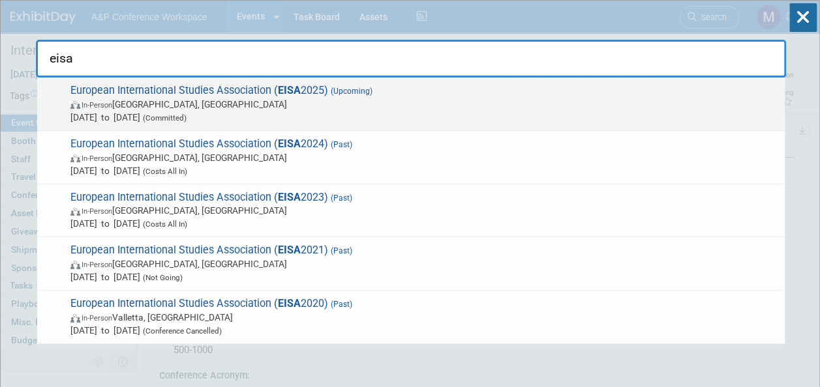
type input "eisa"
click at [280, 93] on strong "EISA" at bounding box center [289, 90] width 23 height 12
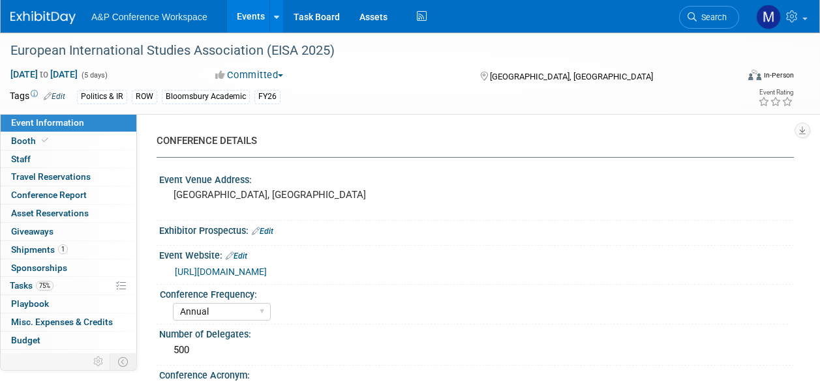
select select "Annual"
select select "Level 2"
select select "In-Person Booth"
select select "Politics & International Relations"
select select "Bloomsbury Academic"
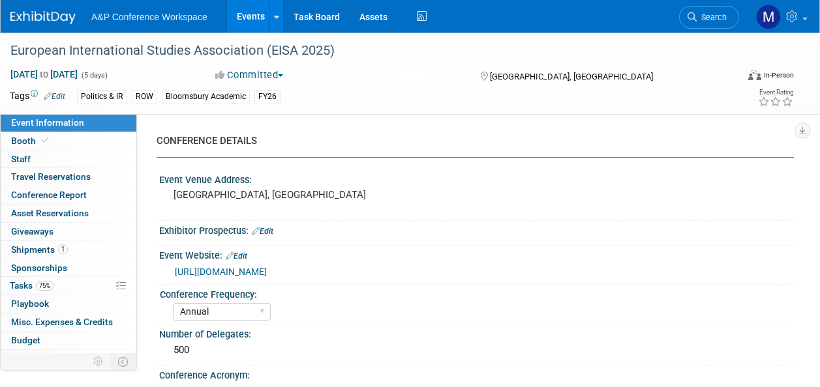
select select "[PERSON_NAME]"
select select "Brand/Subject Presence​"
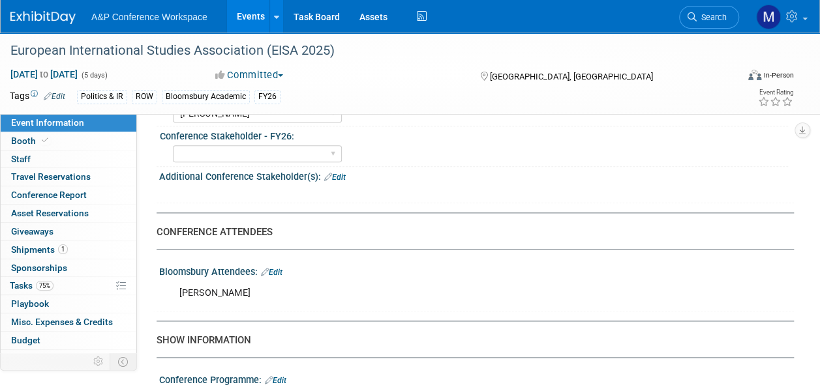
scroll to position [717, 0]
